Goal: Transaction & Acquisition: Subscribe to service/newsletter

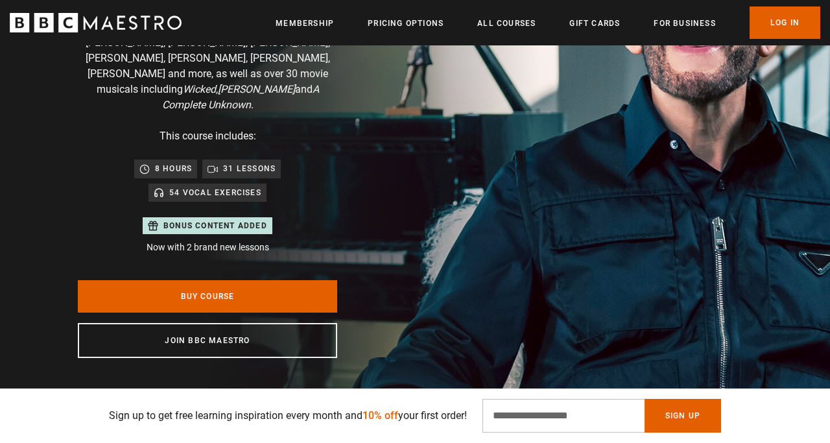
scroll to position [205, 0]
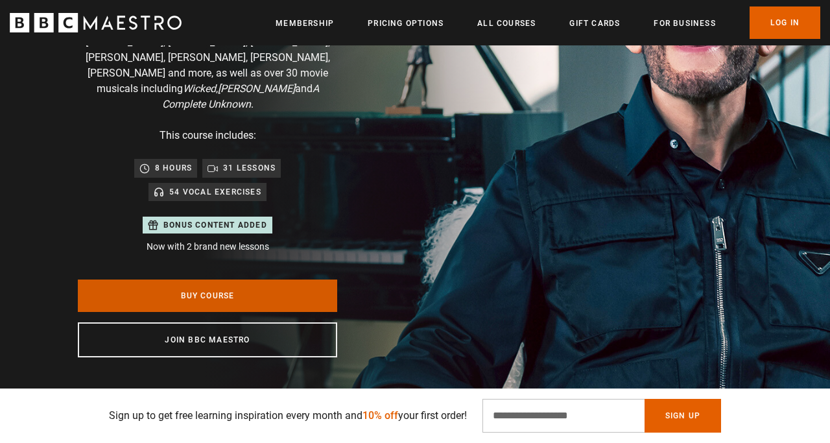
click at [250, 281] on link "Buy Course" at bounding box center [207, 296] width 259 height 32
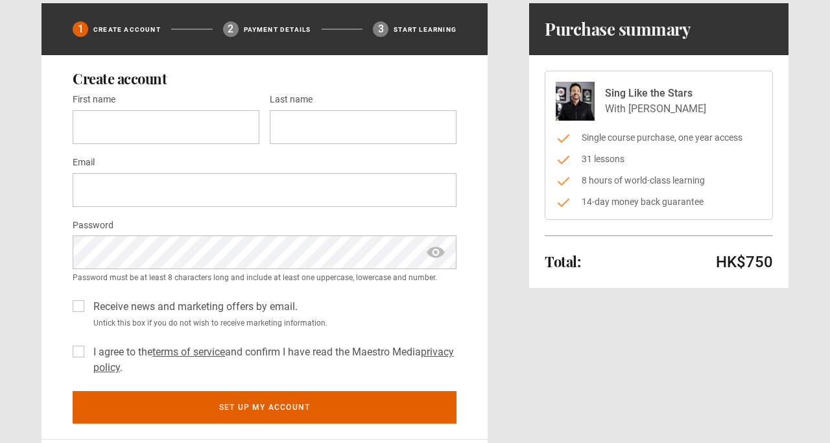
scroll to position [104, 0]
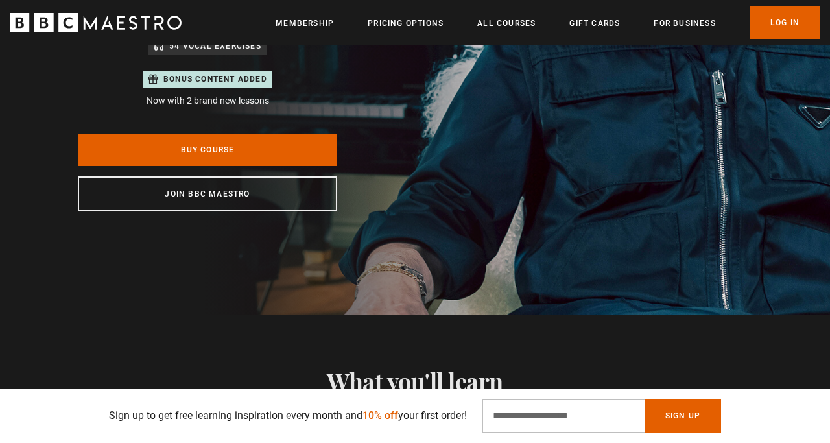
scroll to position [356, 0]
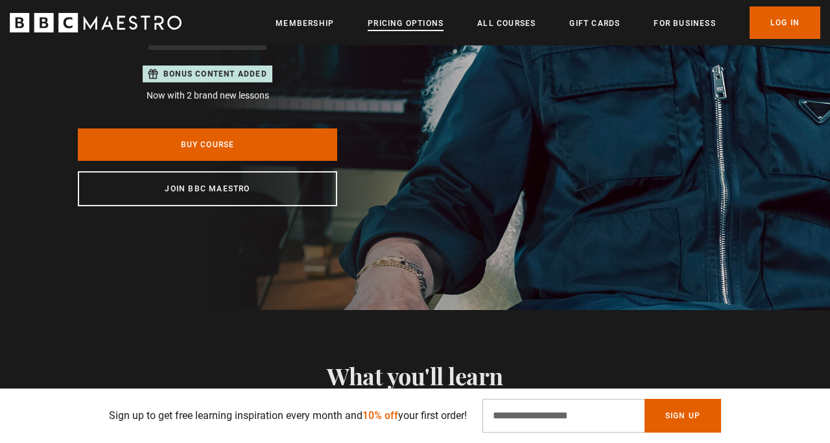
click at [417, 26] on link "Pricing Options" at bounding box center [406, 23] width 76 height 13
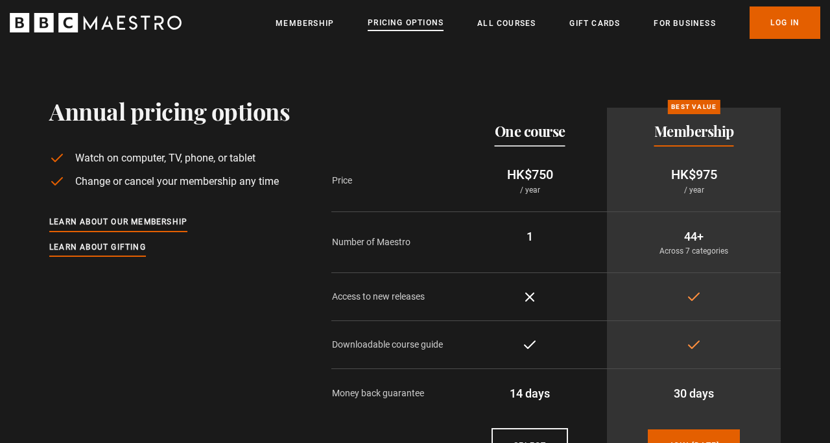
click at [398, 19] on link "Pricing Options" at bounding box center [406, 23] width 76 height 14
click at [317, 26] on link "Membership" at bounding box center [305, 23] width 58 height 13
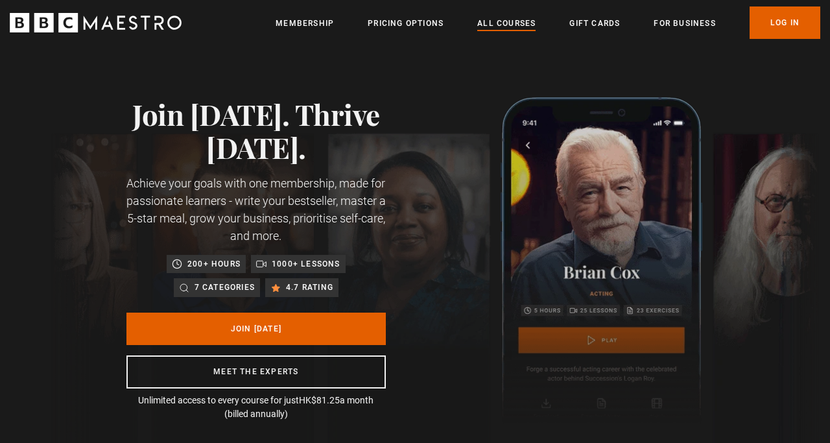
scroll to position [0, 505]
click at [512, 25] on link "All Courses" at bounding box center [506, 23] width 58 height 13
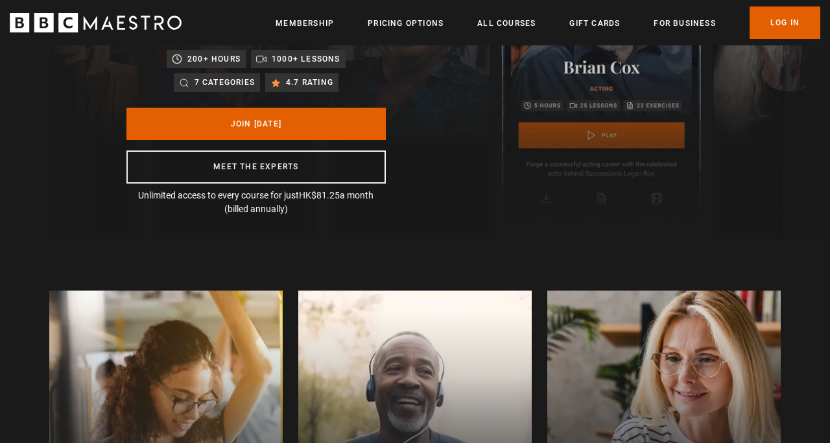
scroll to position [208, 0]
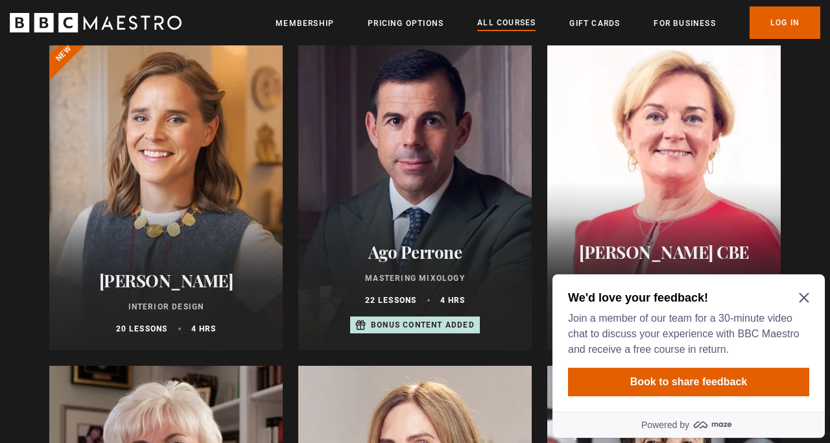
scroll to position [703, 0]
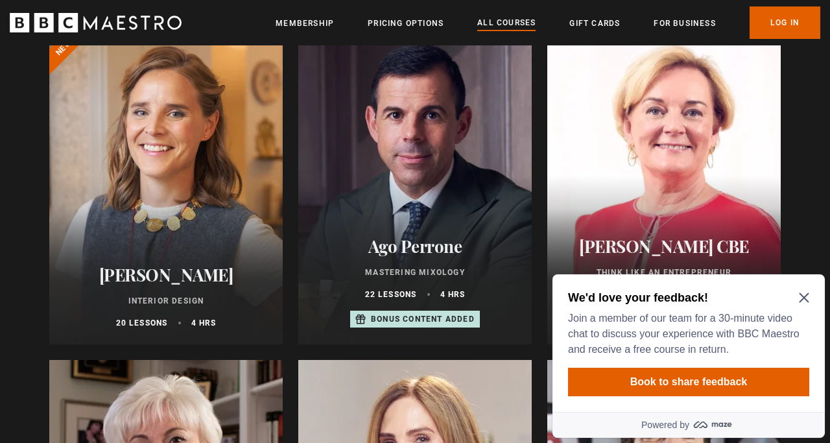
click at [804, 295] on icon "Close Maze Prompt" at bounding box center [804, 298] width 10 height 10
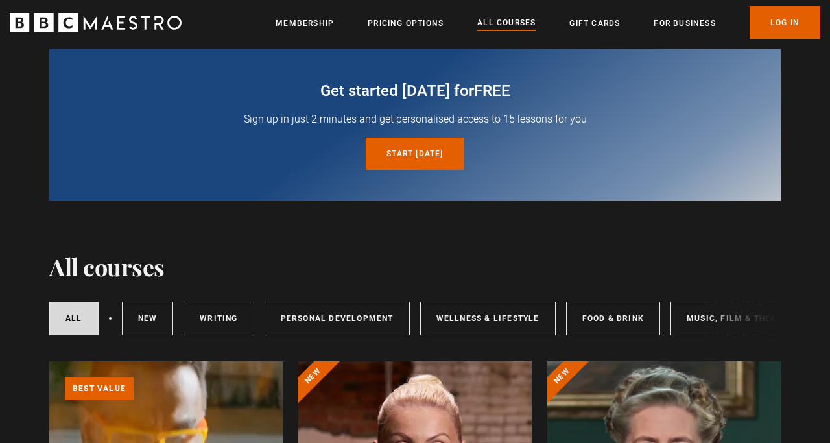
scroll to position [0, 0]
